Goal: Register for event/course

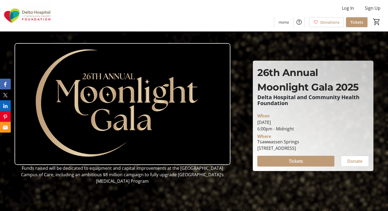
click at [286, 162] on span at bounding box center [295, 161] width 77 height 13
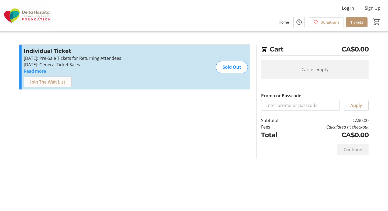
click at [60, 83] on span "Join The Wait List" at bounding box center [47, 82] width 35 height 6
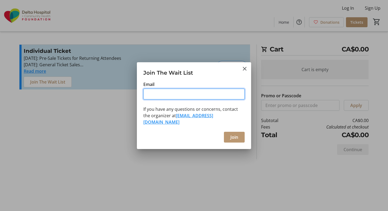
click at [162, 99] on input "Email" at bounding box center [193, 94] width 101 height 11
click at [245, 70] on mat-icon "Close" at bounding box center [244, 68] width 6 height 6
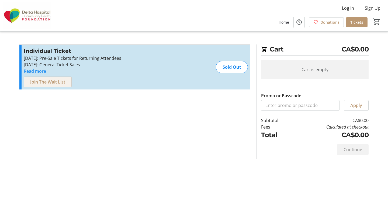
click at [52, 82] on span "Join The Wait List" at bounding box center [47, 82] width 35 height 6
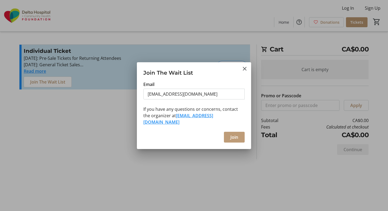
type input "[EMAIL_ADDRESS][DOMAIN_NAME]"
click at [233, 134] on span "Join" at bounding box center [234, 137] width 8 height 6
